Goal: Transaction & Acquisition: Register for event/course

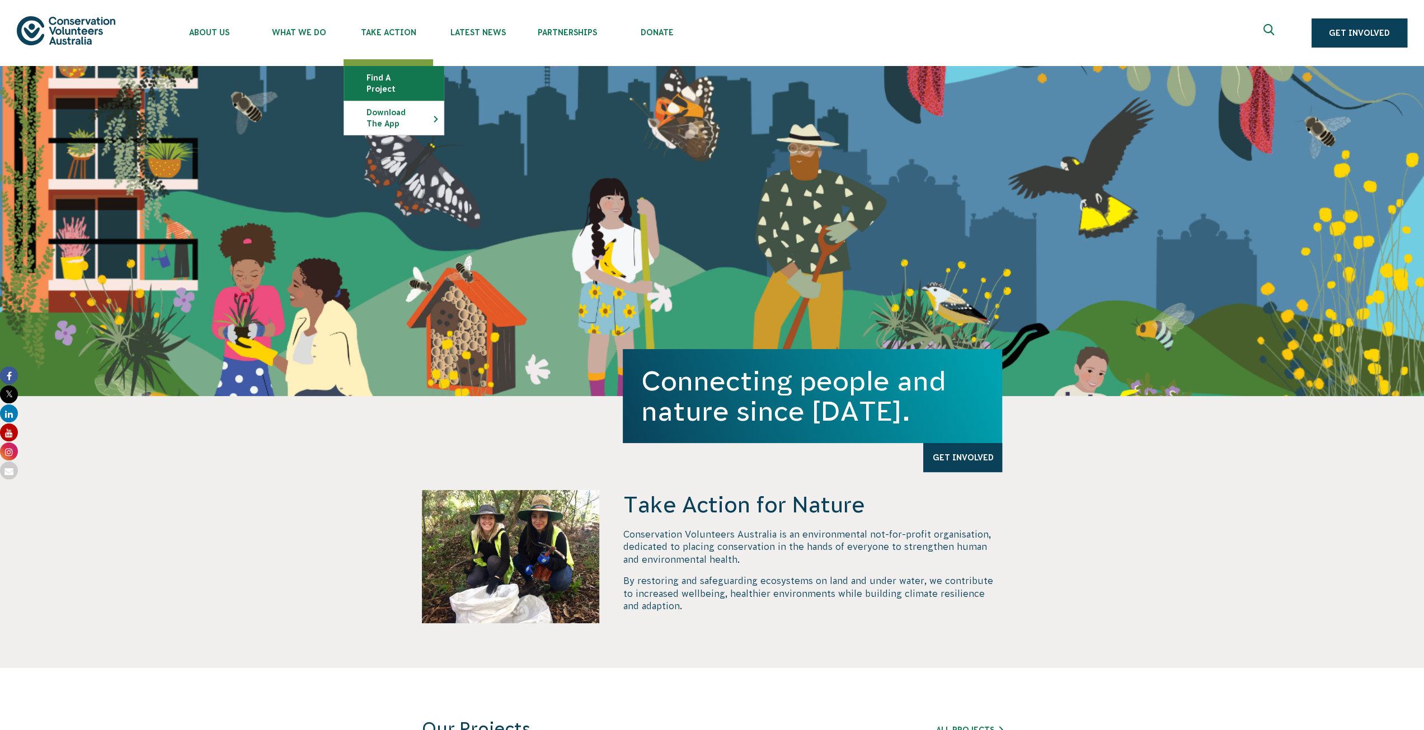
click at [391, 79] on link "Find a project" at bounding box center [394, 84] width 100 height 34
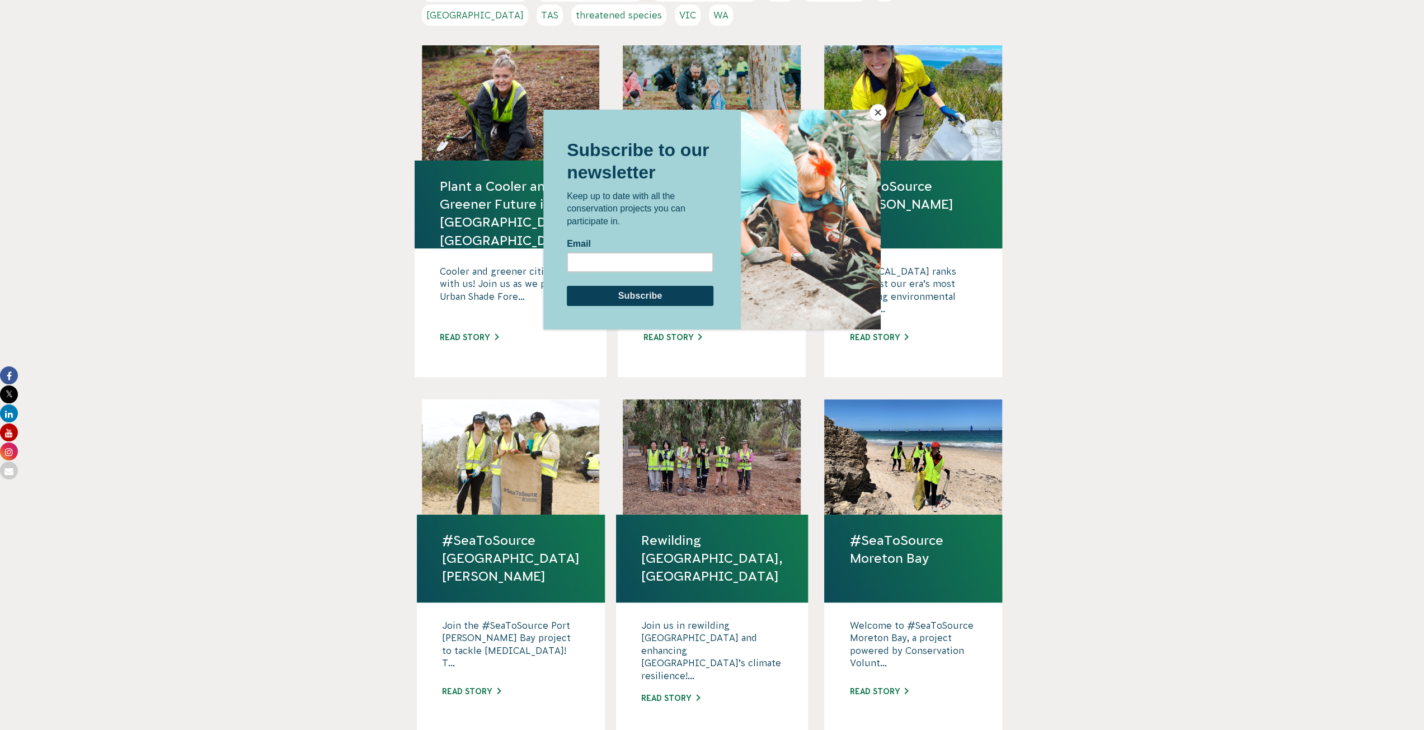
scroll to position [336, 0]
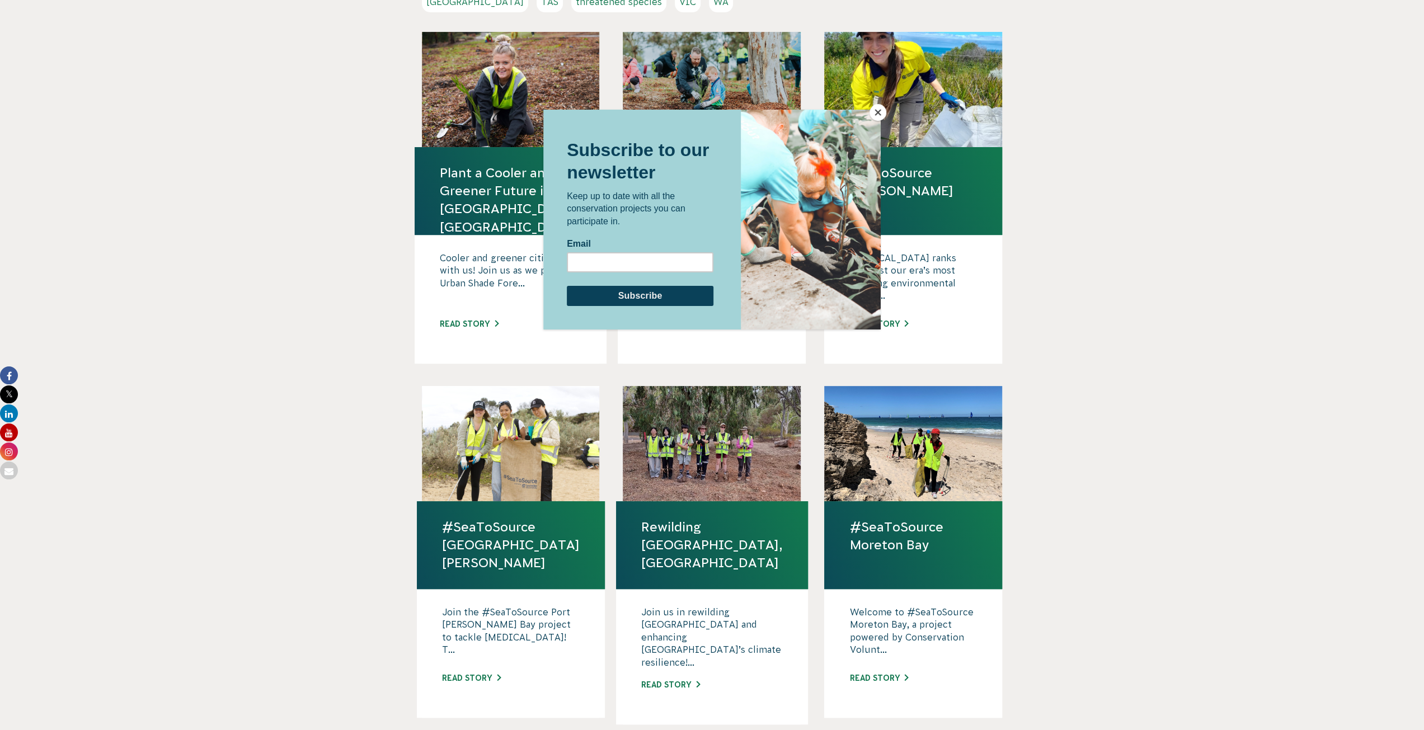
click at [878, 117] on button "Close" at bounding box center [877, 112] width 17 height 17
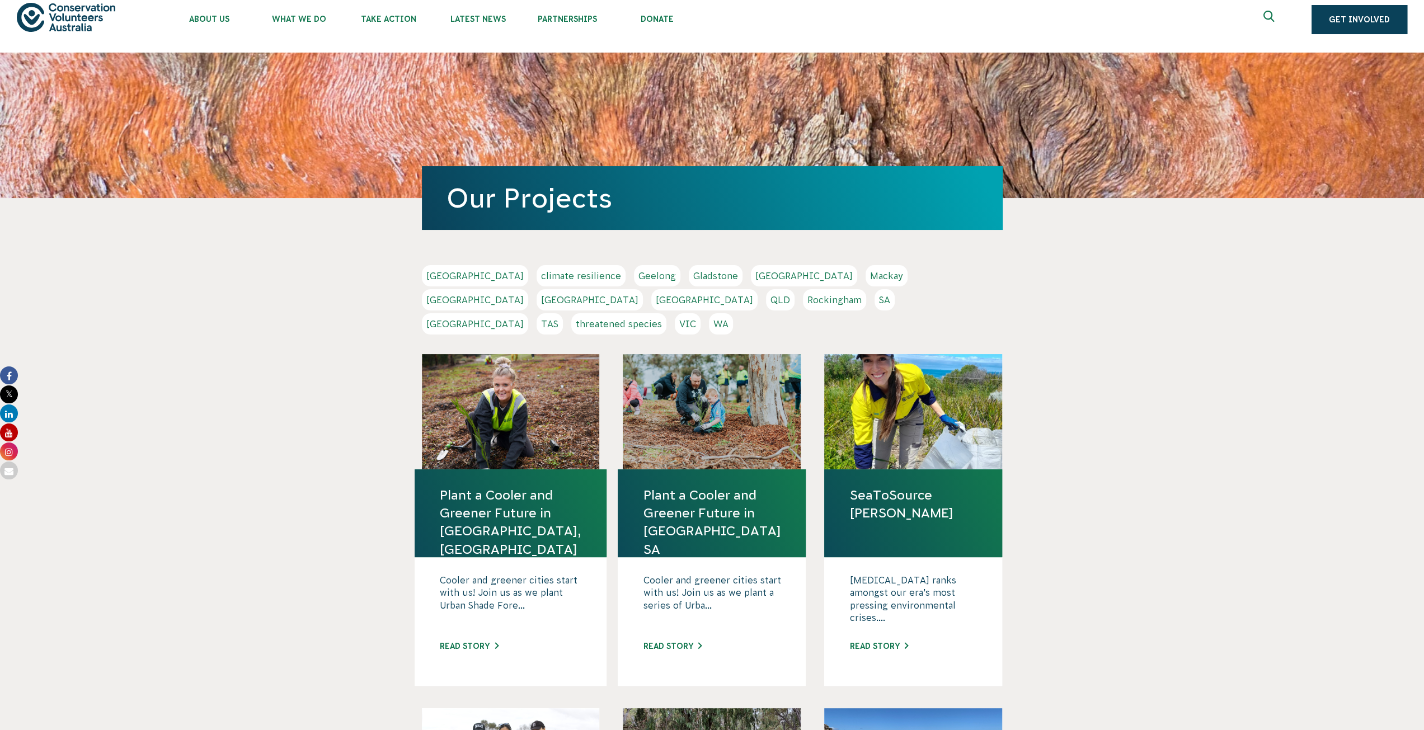
scroll to position [0, 0]
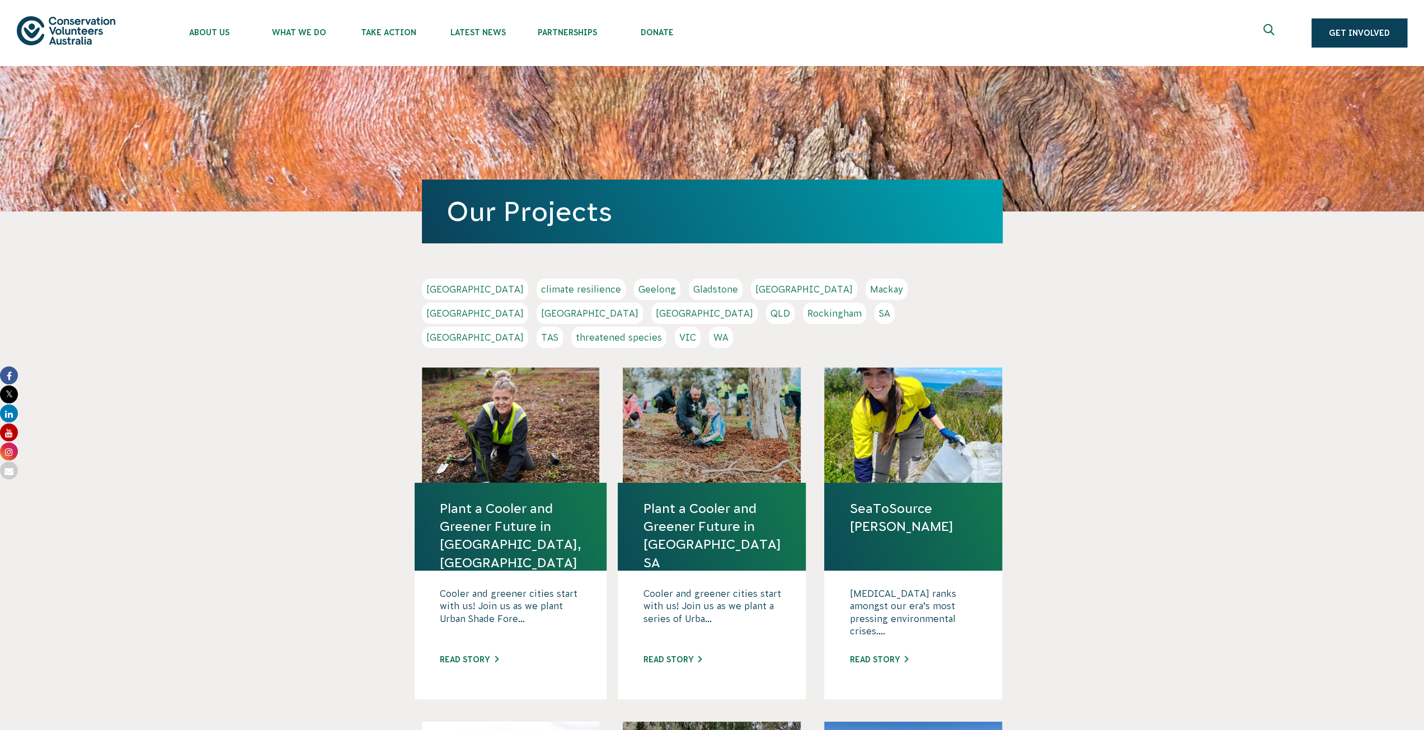
click at [643, 303] on link "[GEOGRAPHIC_DATA]" at bounding box center [590, 313] width 106 height 21
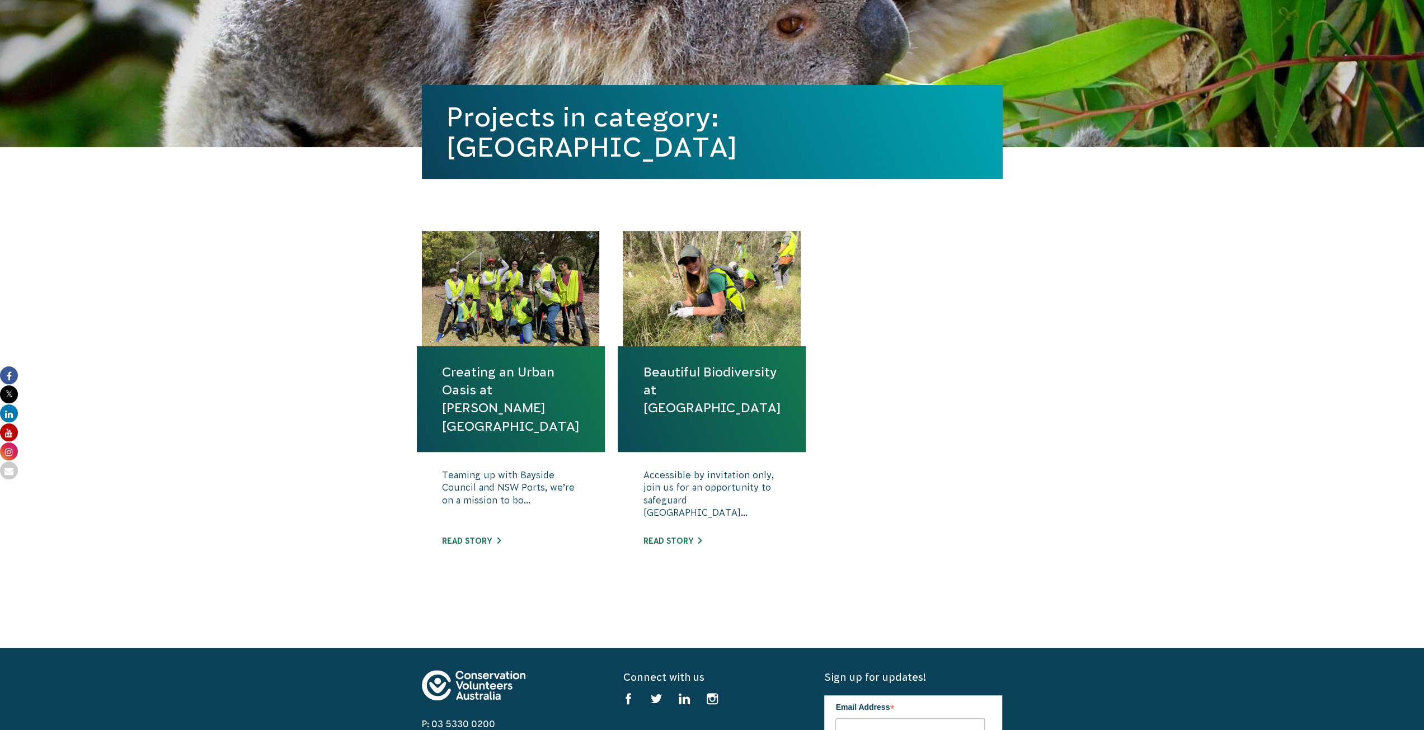
scroll to position [224, 0]
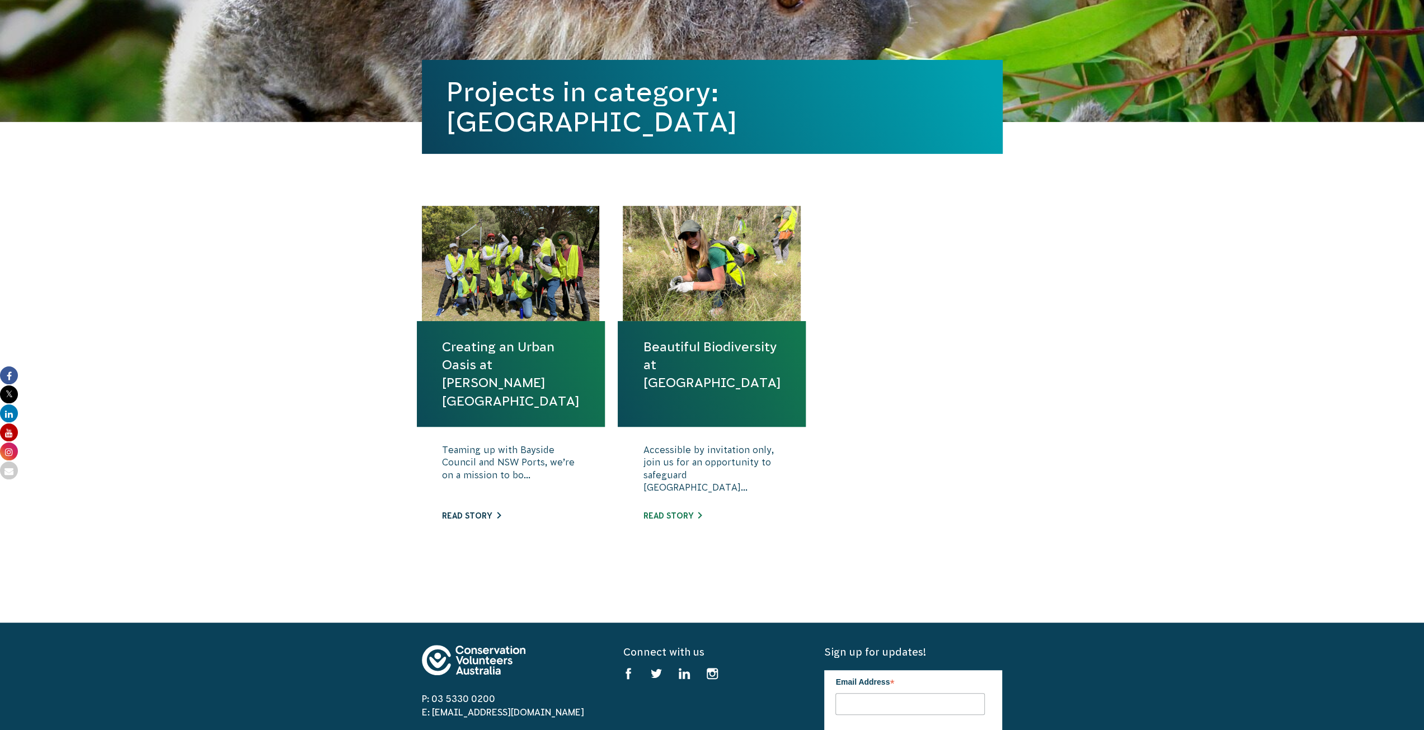
click at [477, 514] on link "Read story" at bounding box center [471, 515] width 59 height 9
